Goal: Task Accomplishment & Management: Complete application form

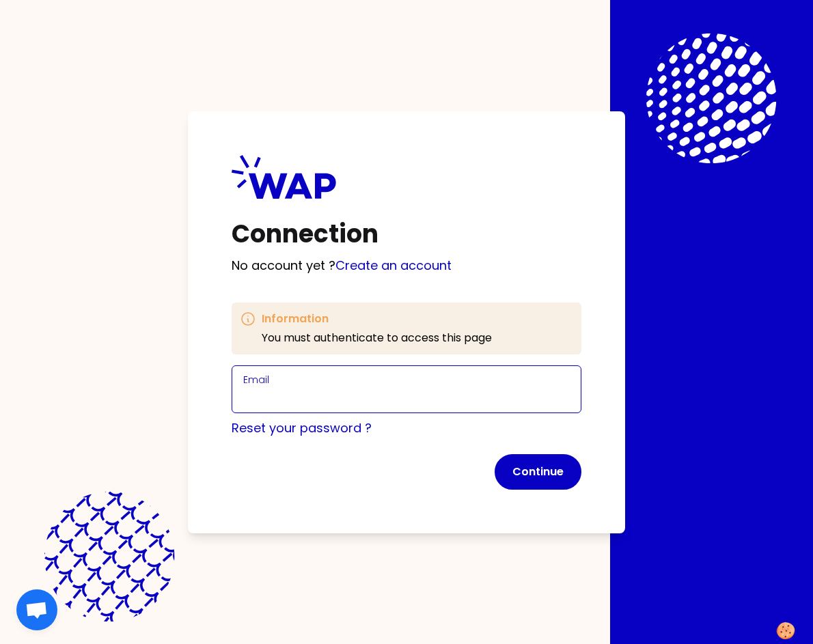
click at [349, 404] on input "Email" at bounding box center [406, 397] width 326 height 19
click at [326, 401] on input "[PERSON_NAME][EMAIL_ADDRESS][DOMAIN_NAME]" at bounding box center [406, 397] width 326 height 19
click at [339, 393] on input "[PERSON_NAME][EMAIL_ADDRESS][DOMAIN_NAME]" at bounding box center [406, 397] width 326 height 19
type input "[PERSON_NAME][EMAIL_ADDRESS][DOMAIN_NAME]"
click button "Continue" at bounding box center [537, 472] width 87 height 36
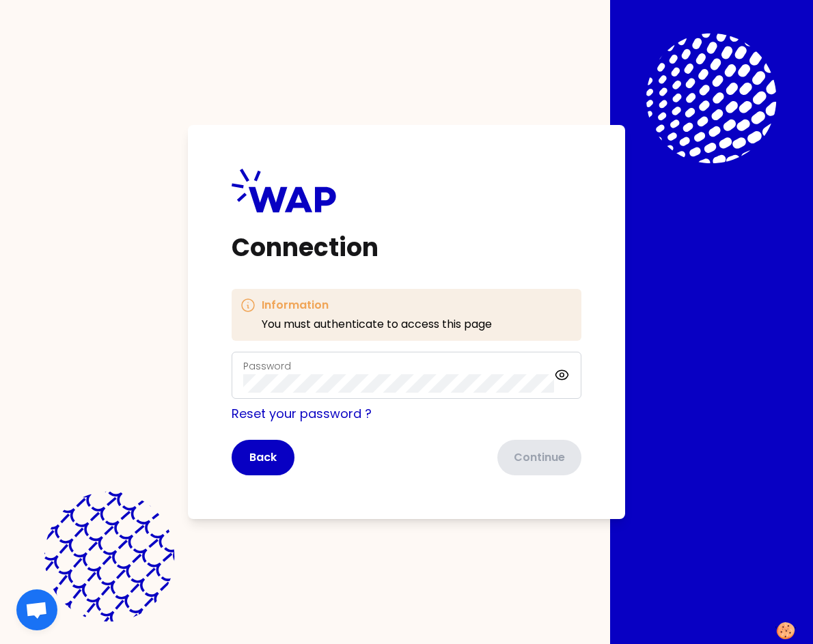
click at [349, 369] on div "Password" at bounding box center [398, 376] width 311 height 36
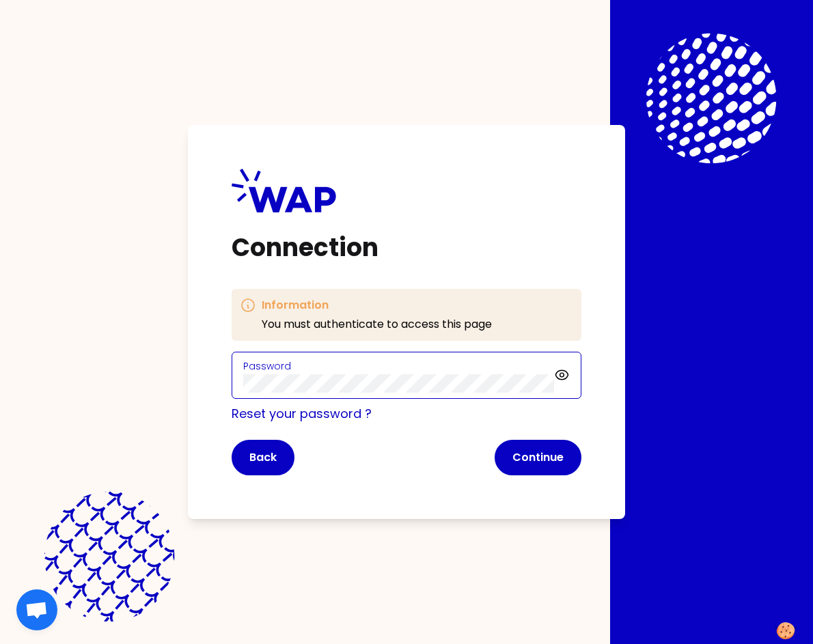
click button "Continue" at bounding box center [537, 458] width 87 height 36
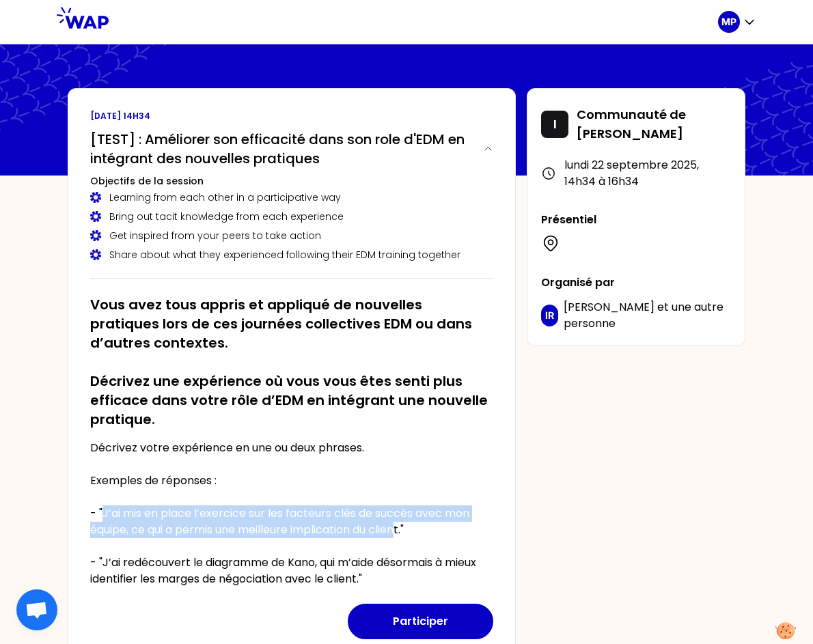
drag, startPoint x: 108, startPoint y: 512, endPoint x: 406, endPoint y: 523, distance: 298.6
click at [406, 523] on p "Décrivez votre expérience en une ou deux phrases. Exemples de réponses : - "J’a…" at bounding box center [291, 513] width 403 height 147
click at [436, 618] on button "Participer" at bounding box center [420, 622] width 145 height 36
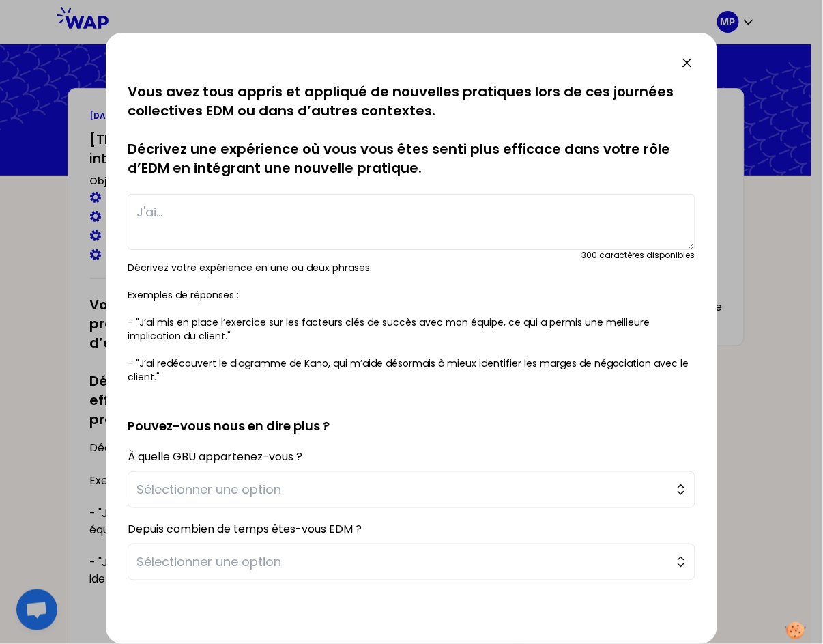
click at [280, 213] on textarea at bounding box center [412, 222] width 568 height 56
paste textarea "J’ai mis en place l’exercice sur les facteurs clés de succès avec mon équipe, c…"
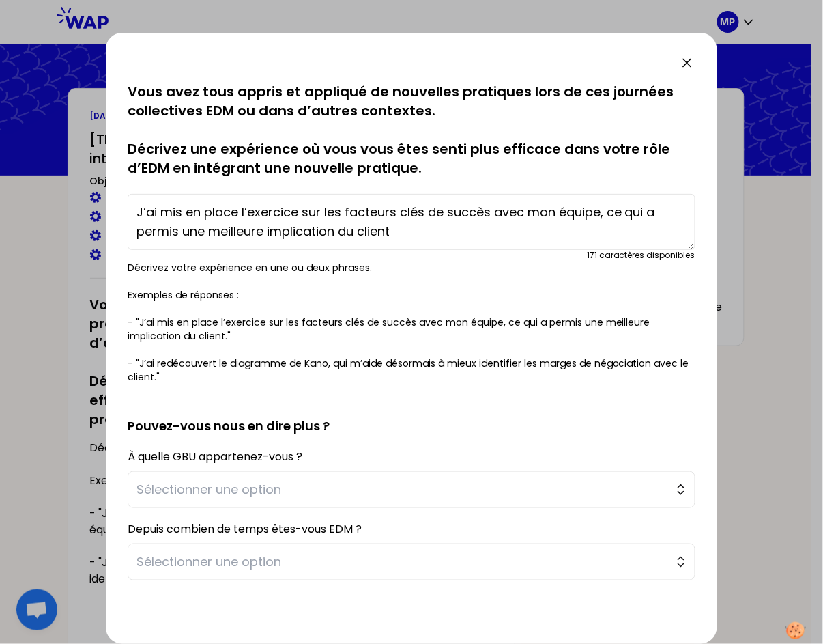
type textarea "J’ai mis en place l’exercice sur les facteurs clés de succès avec mon équipe, c…"
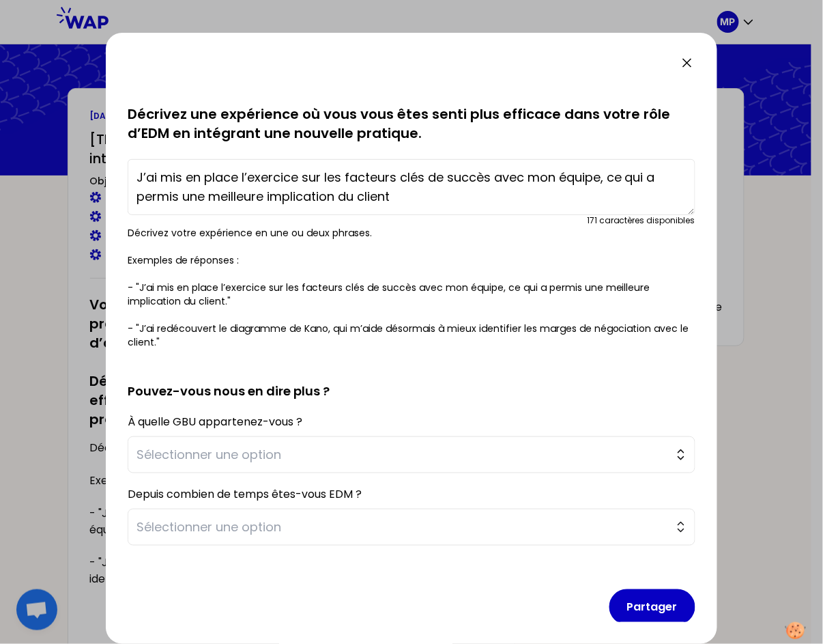
scroll to position [48, 0]
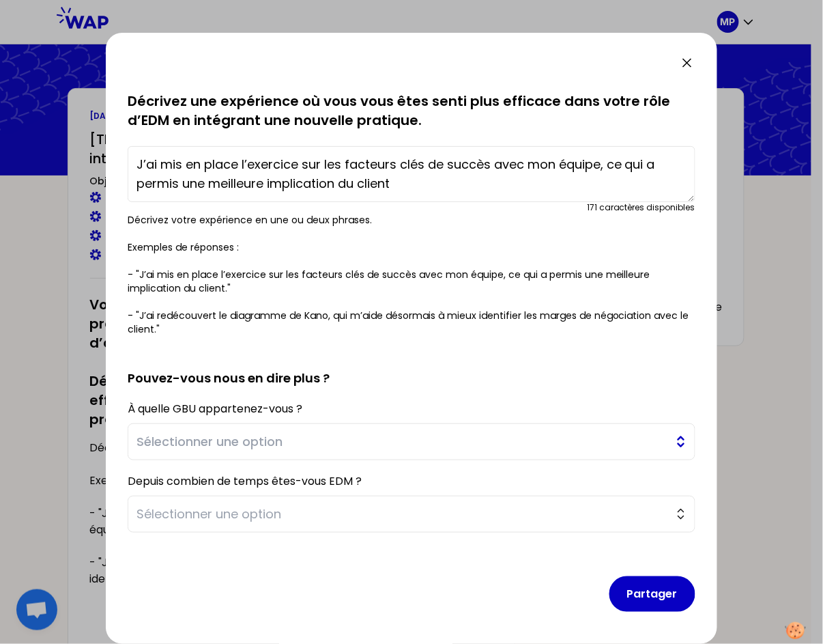
click at [292, 449] on span "Sélectionner une option" at bounding box center [402, 441] width 531 height 19
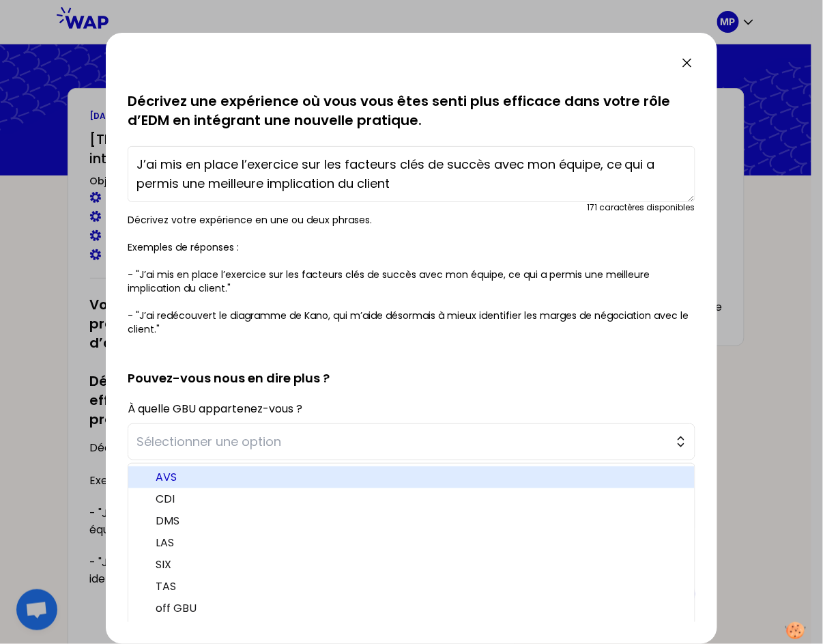
click at [242, 474] on span "AVS" at bounding box center [420, 477] width 528 height 16
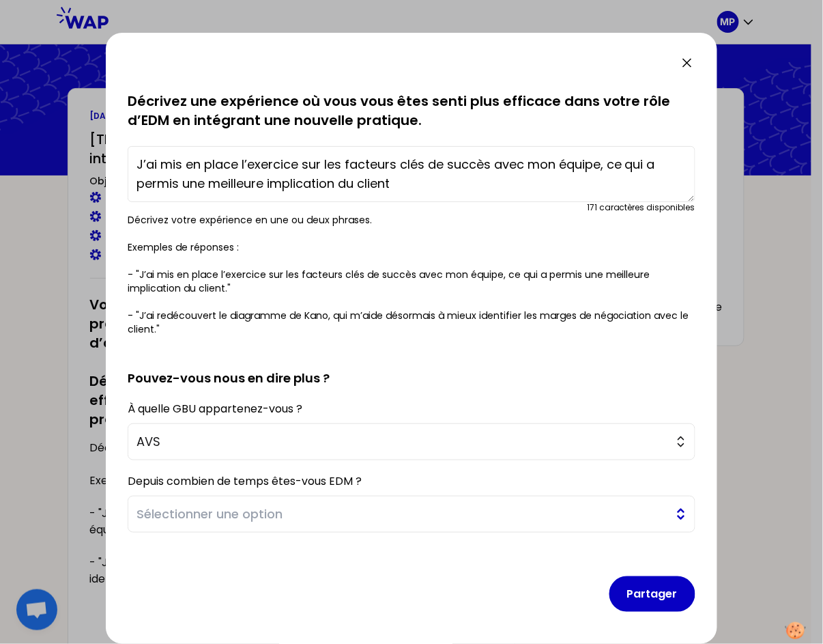
click at [225, 511] on span "Sélectionner une option" at bounding box center [402, 514] width 531 height 19
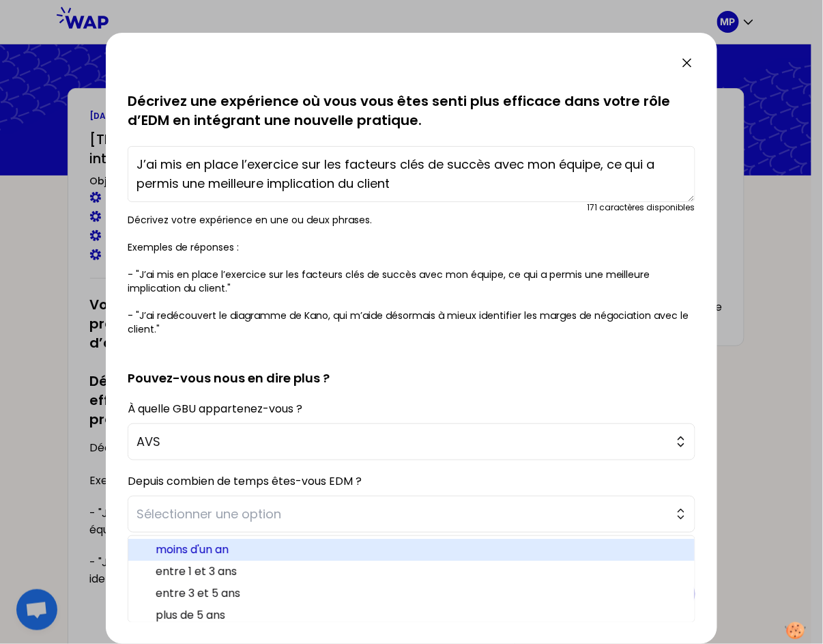
click at [240, 551] on span "moins d'un an" at bounding box center [420, 549] width 528 height 16
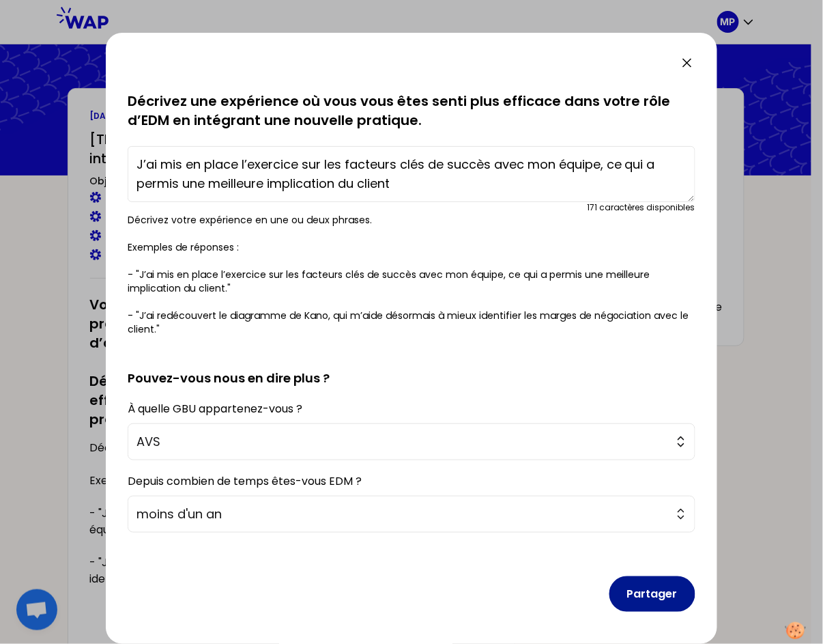
click at [639, 595] on button "Partager" at bounding box center [653, 594] width 86 height 36
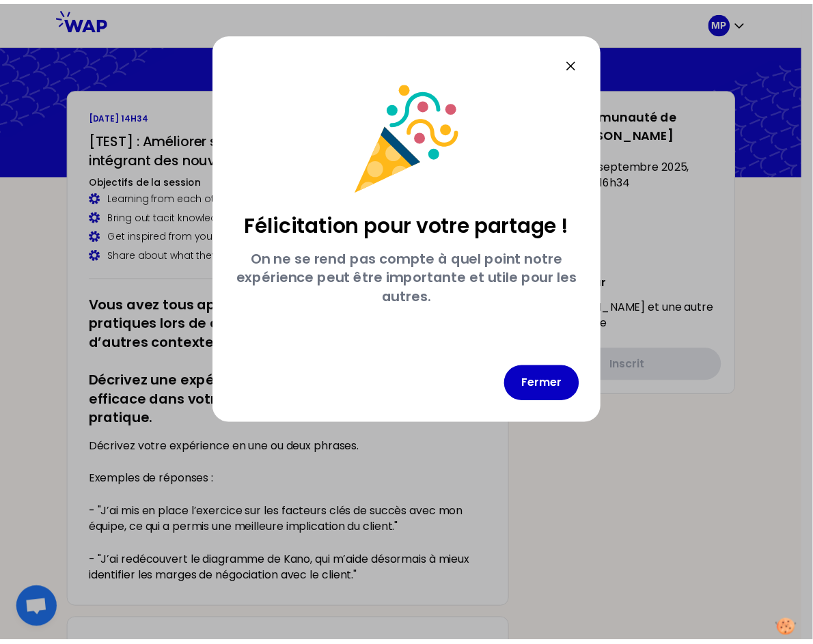
scroll to position [0, 0]
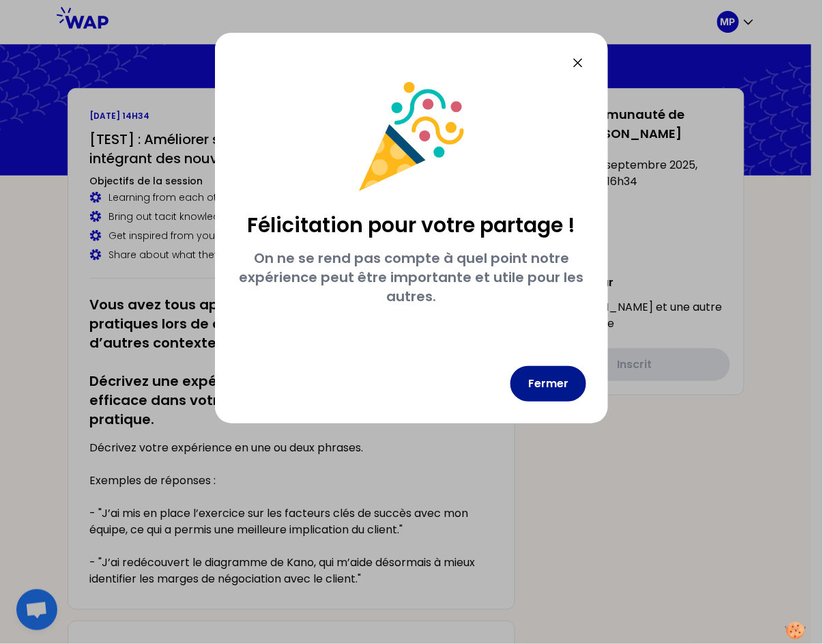
click at [544, 386] on button "Fermer" at bounding box center [549, 384] width 76 height 36
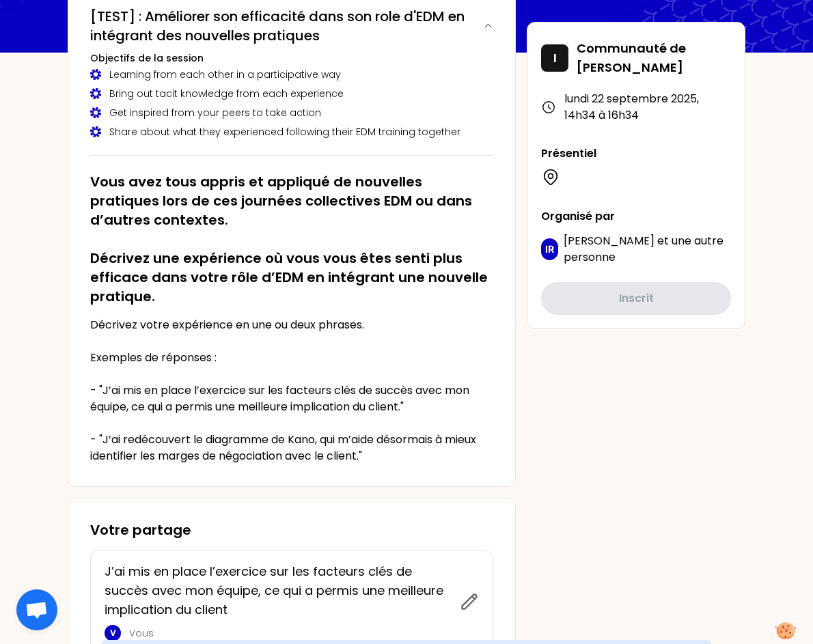
scroll to position [199, 0]
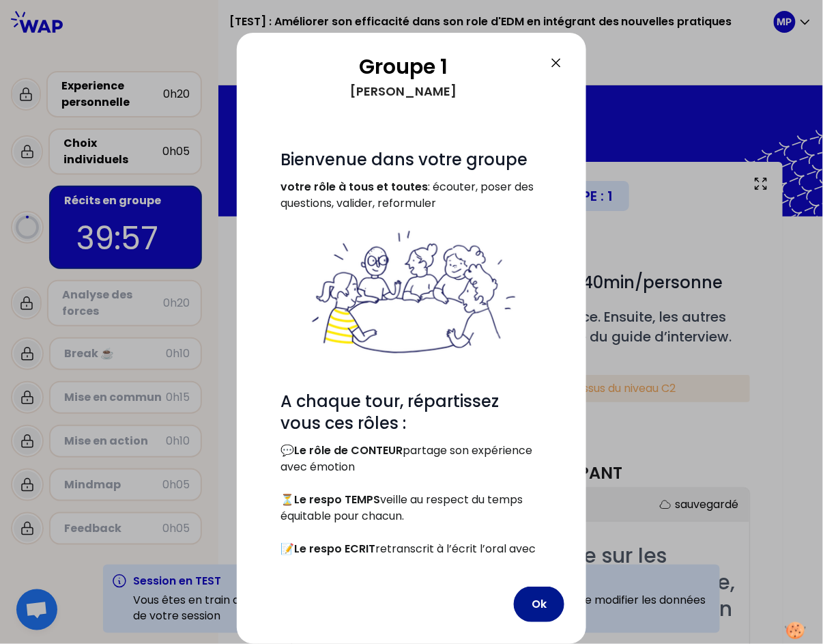
click at [529, 602] on button "Ok" at bounding box center [539, 605] width 51 height 36
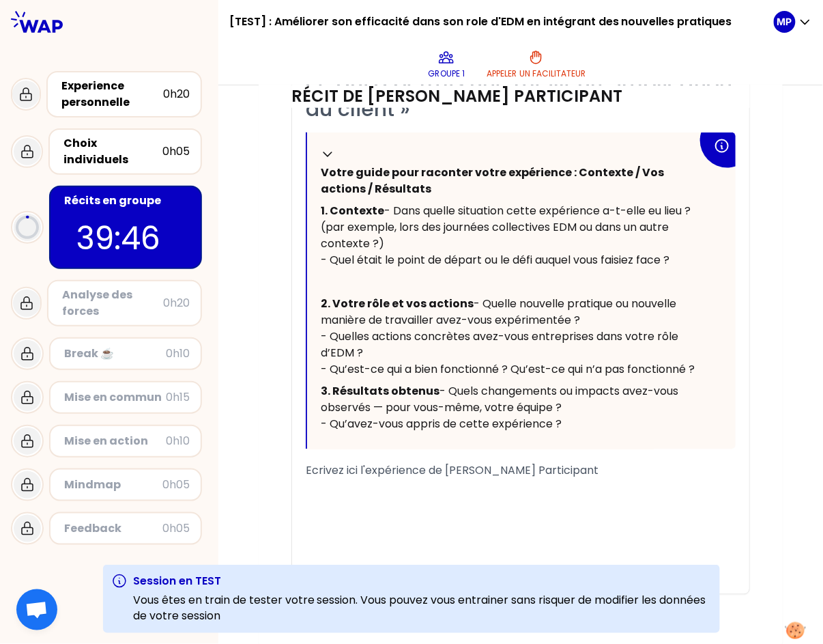
scroll to position [524, 0]
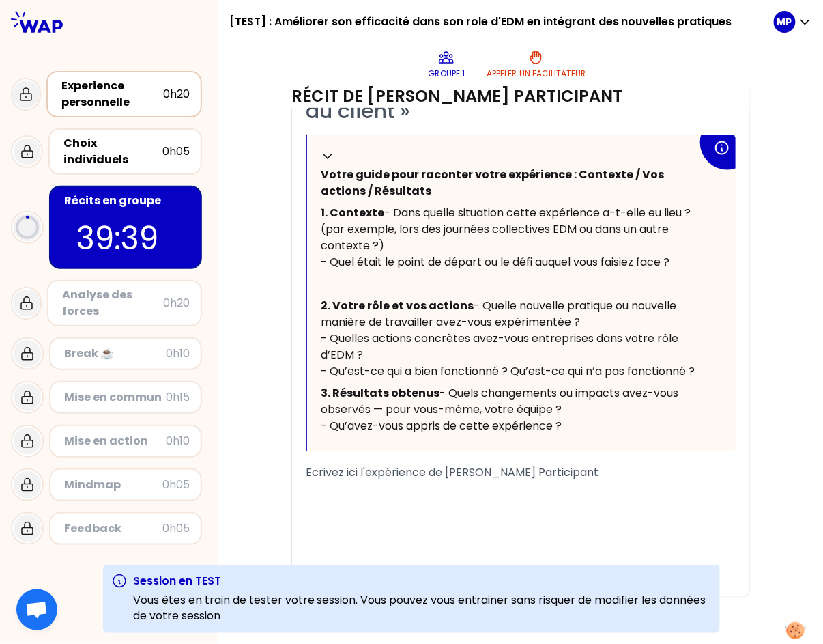
click at [104, 106] on div "Experience personnelle" at bounding box center [112, 94] width 102 height 33
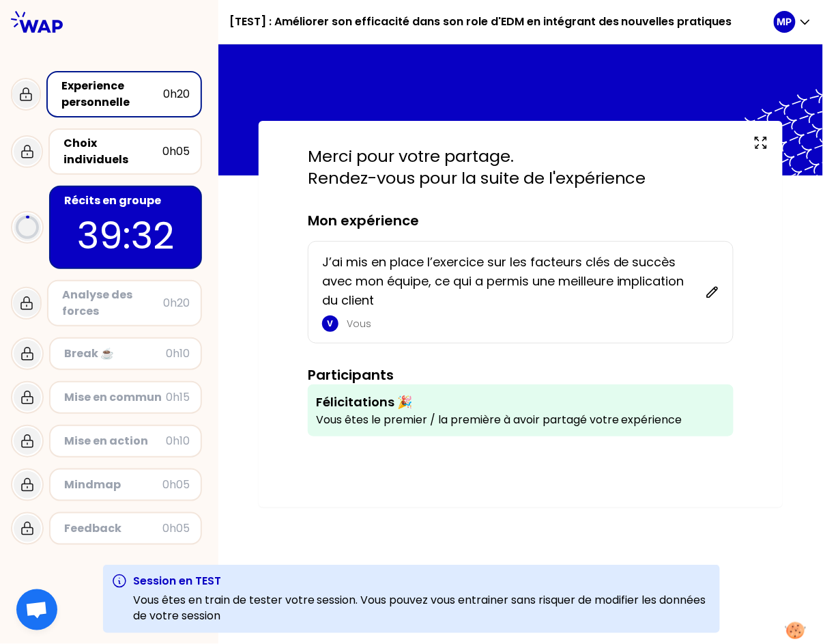
click at [85, 221] on p "39:32" at bounding box center [125, 235] width 128 height 53
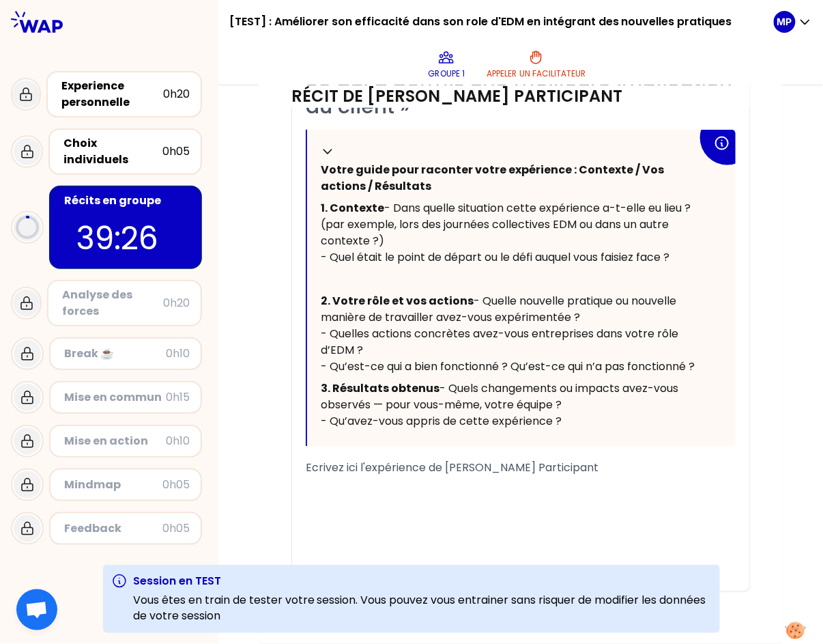
scroll to position [560, 0]
click at [379, 509] on div "﻿" at bounding box center [521, 501] width 430 height 16
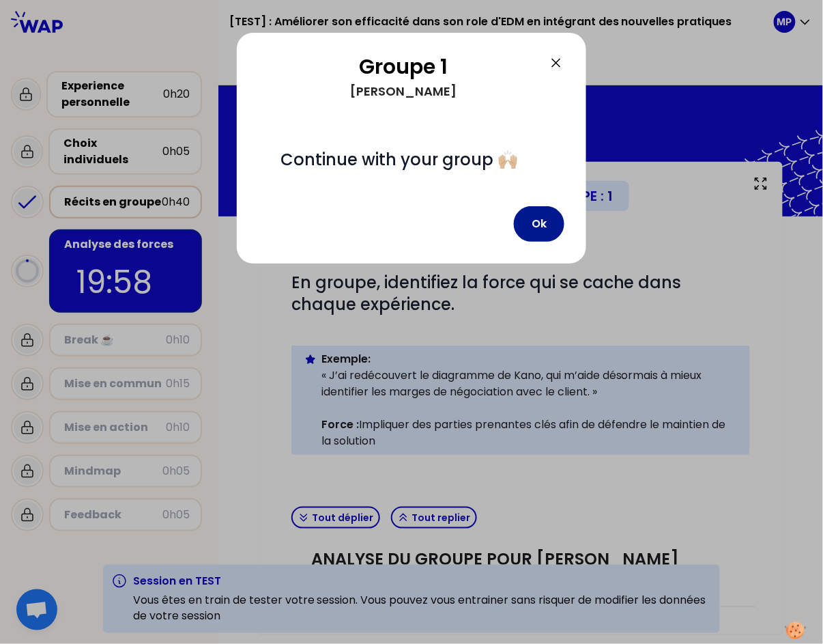
click at [542, 225] on button "Ok" at bounding box center [539, 224] width 51 height 36
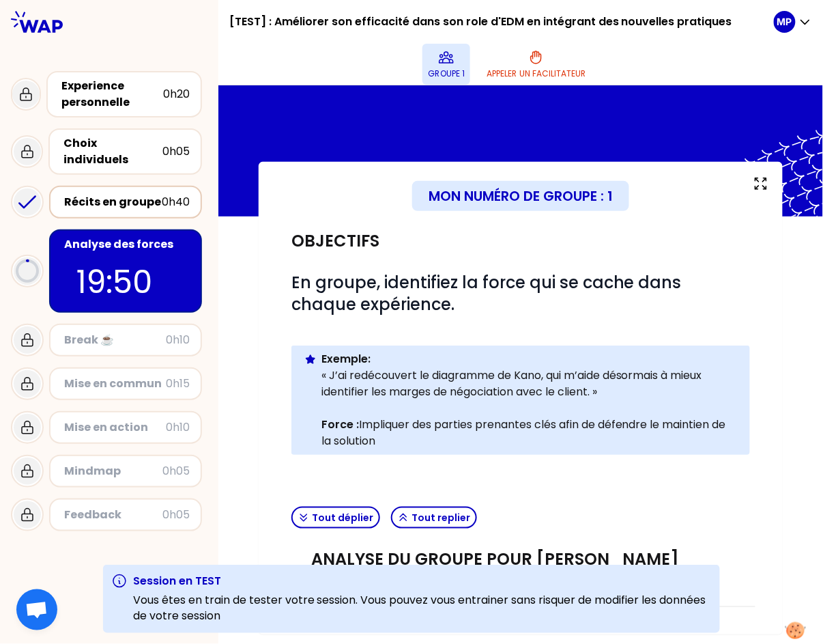
click at [444, 68] on p "Groupe 1" at bounding box center [446, 73] width 37 height 11
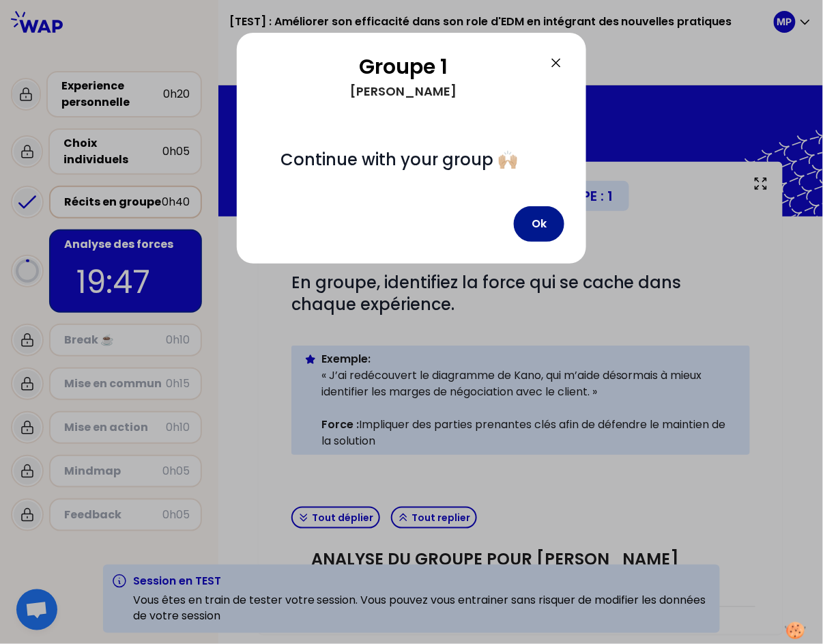
click at [531, 221] on button "Ok" at bounding box center [539, 224] width 51 height 36
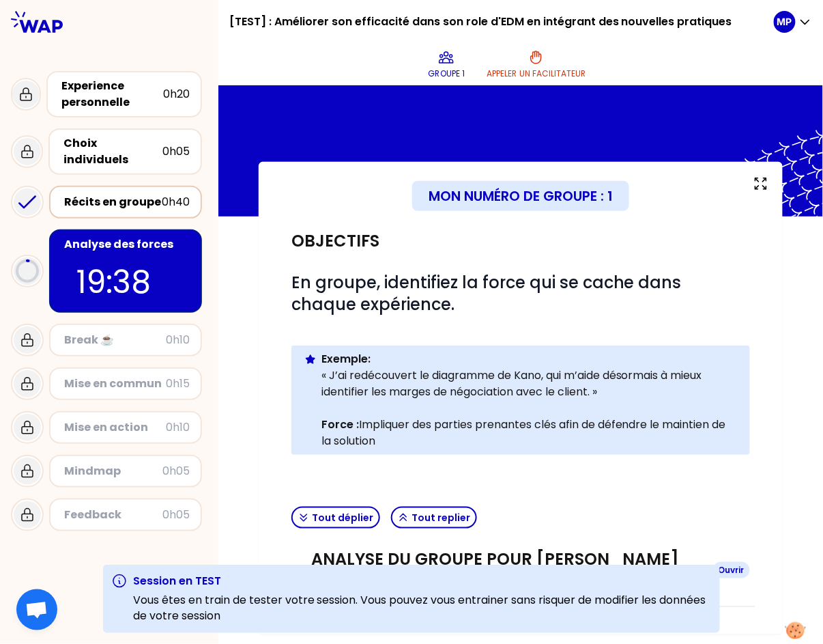
click at [419, 554] on h3 "Analyse du groupe pour [PERSON_NAME] Participant" at bounding box center [507, 570] width 391 height 44
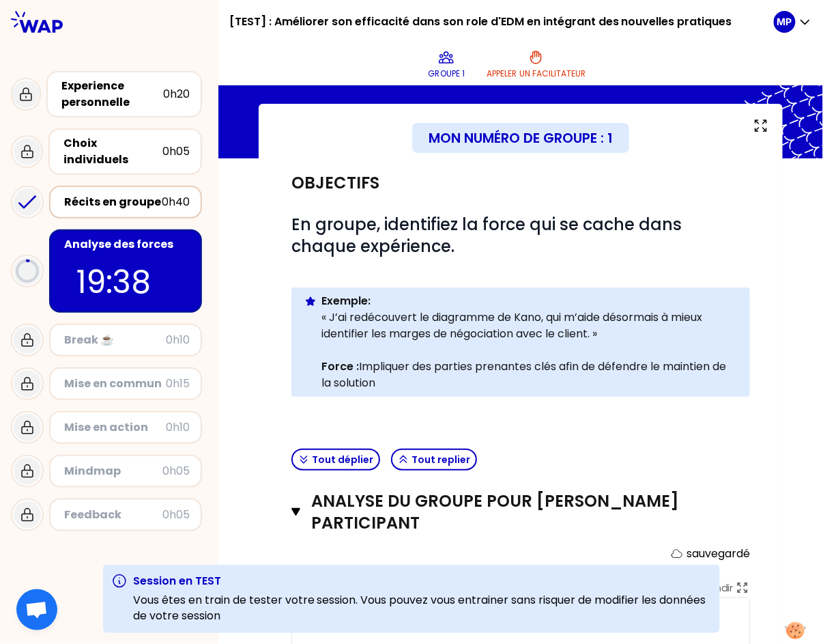
scroll to position [210, 0]
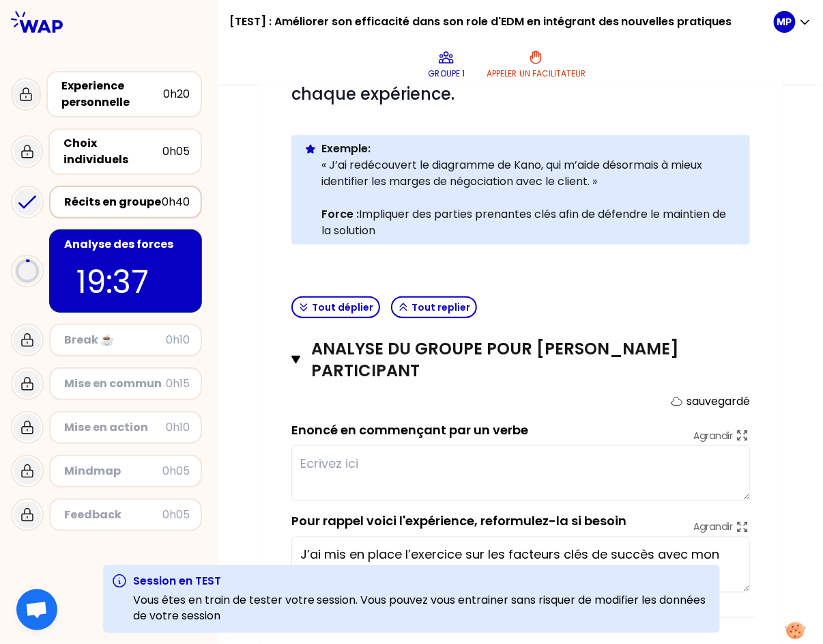
click at [414, 476] on textarea at bounding box center [521, 473] width 459 height 56
type textarea "test"
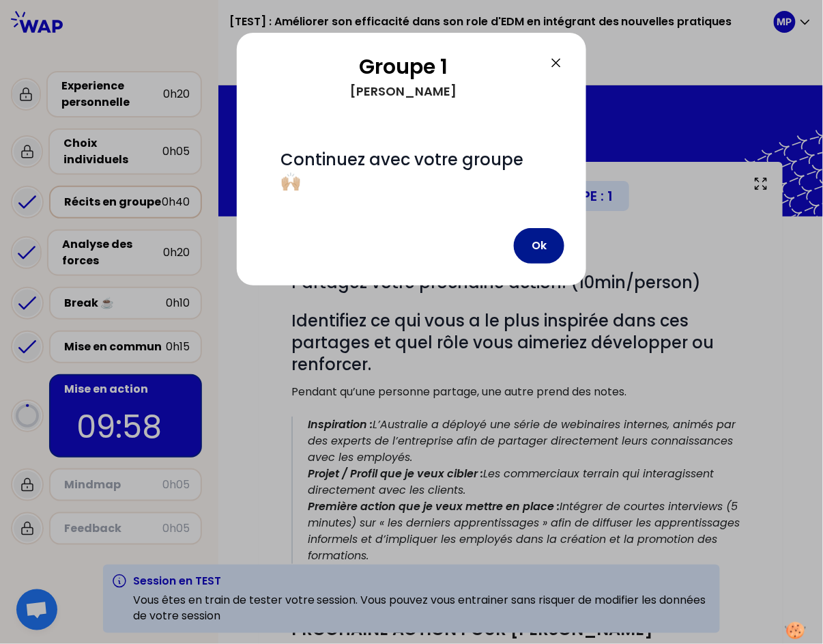
click at [540, 228] on button "Ok" at bounding box center [539, 246] width 51 height 36
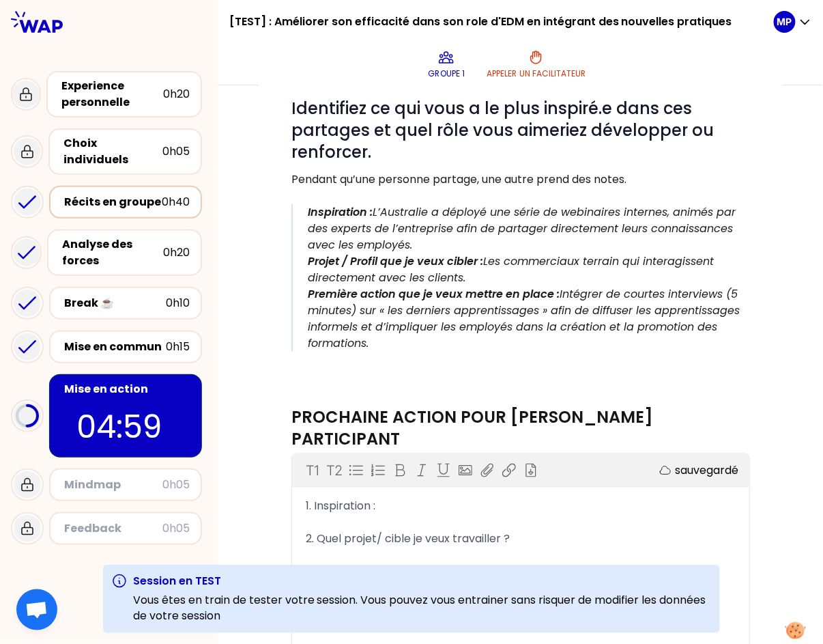
scroll to position [257, 0]
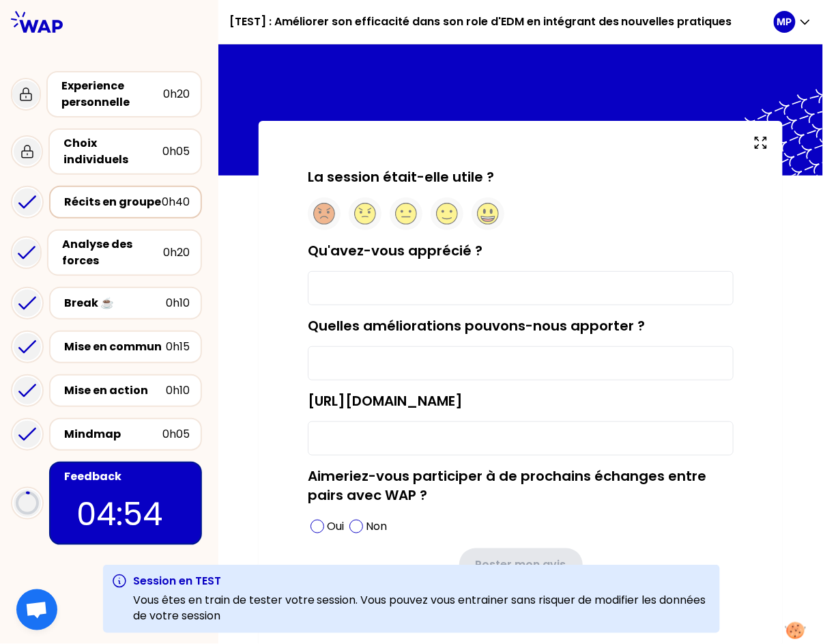
scroll to position [10, 0]
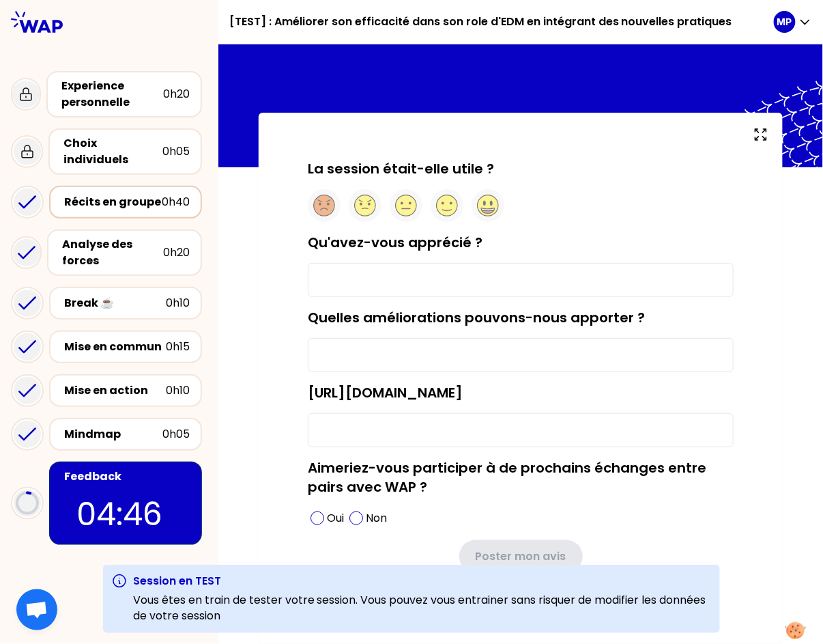
click at [463, 384] on label "[URL][DOMAIN_NAME]" at bounding box center [385, 392] width 155 height 19
click at [516, 413] on input "[URL][DOMAIN_NAME]" at bounding box center [521, 430] width 426 height 34
click at [463, 384] on label "[URL][DOMAIN_NAME]" at bounding box center [385, 392] width 155 height 19
click at [516, 413] on input "[URL][DOMAIN_NAME]" at bounding box center [521, 430] width 426 height 34
click at [463, 384] on label "[URL][DOMAIN_NAME]" at bounding box center [385, 392] width 155 height 19
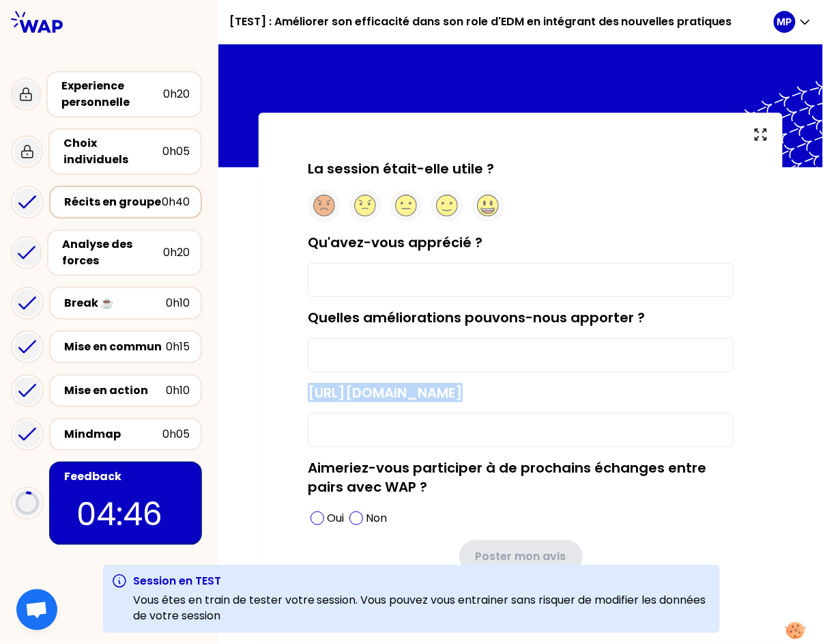
click at [516, 413] on input "[URL][DOMAIN_NAME]" at bounding box center [521, 430] width 426 height 34
